Goal: Check status: Check status

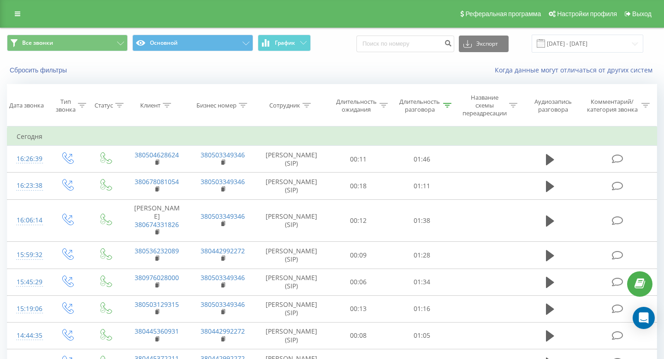
scroll to position [97, 0]
